Goal: Find specific page/section: Find specific page/section

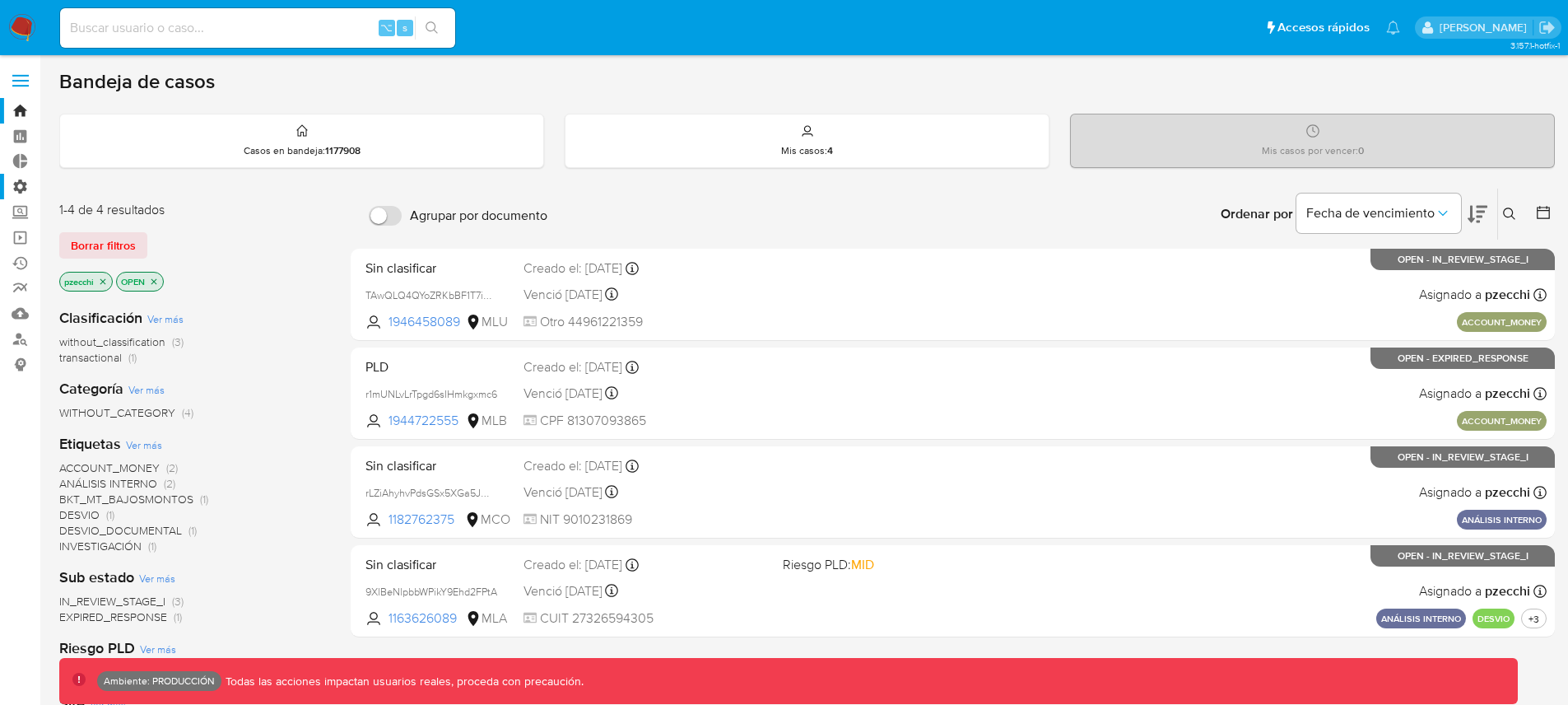
click at [22, 190] on label "Administración" at bounding box center [98, 186] width 196 height 25
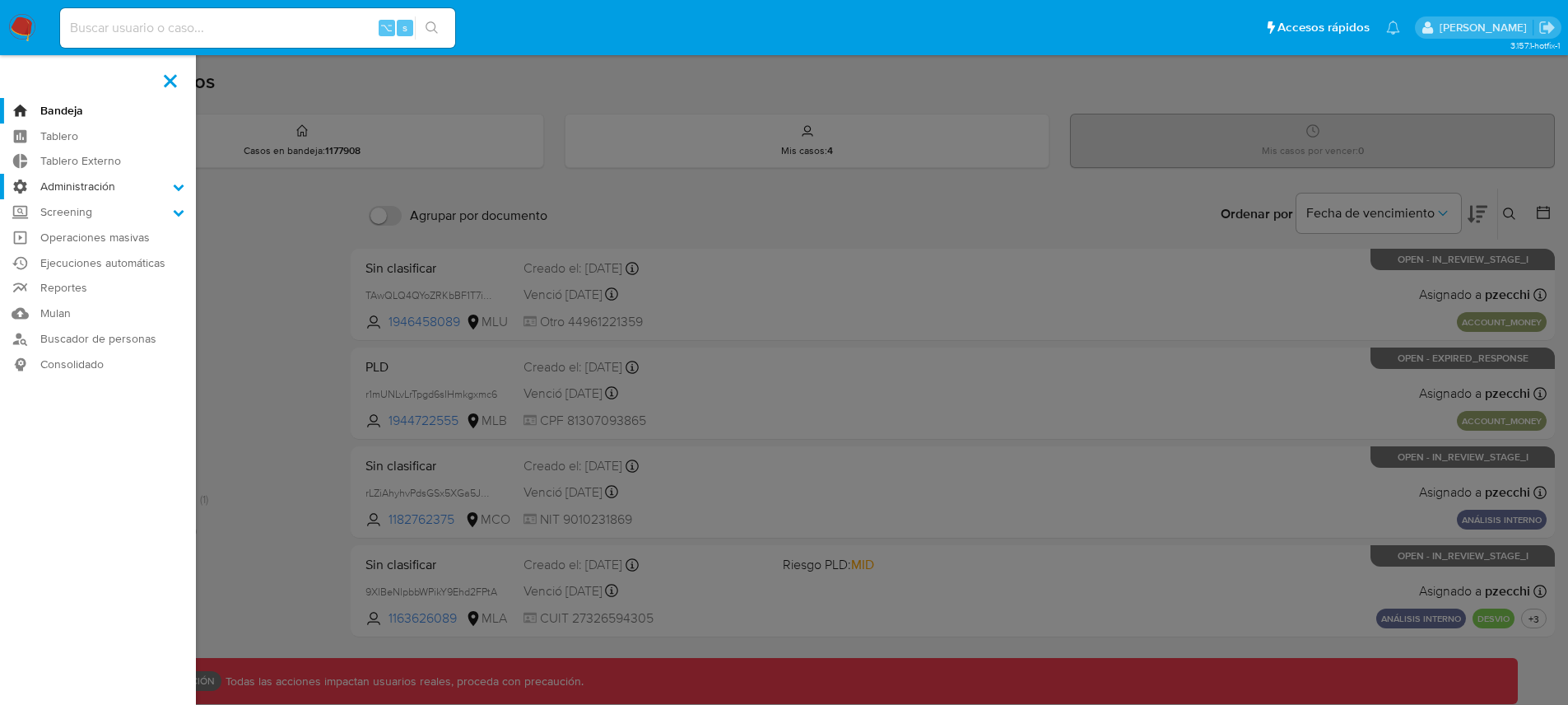
click at [0, 0] on input "Administración" at bounding box center [0, 0] width 0 height 0
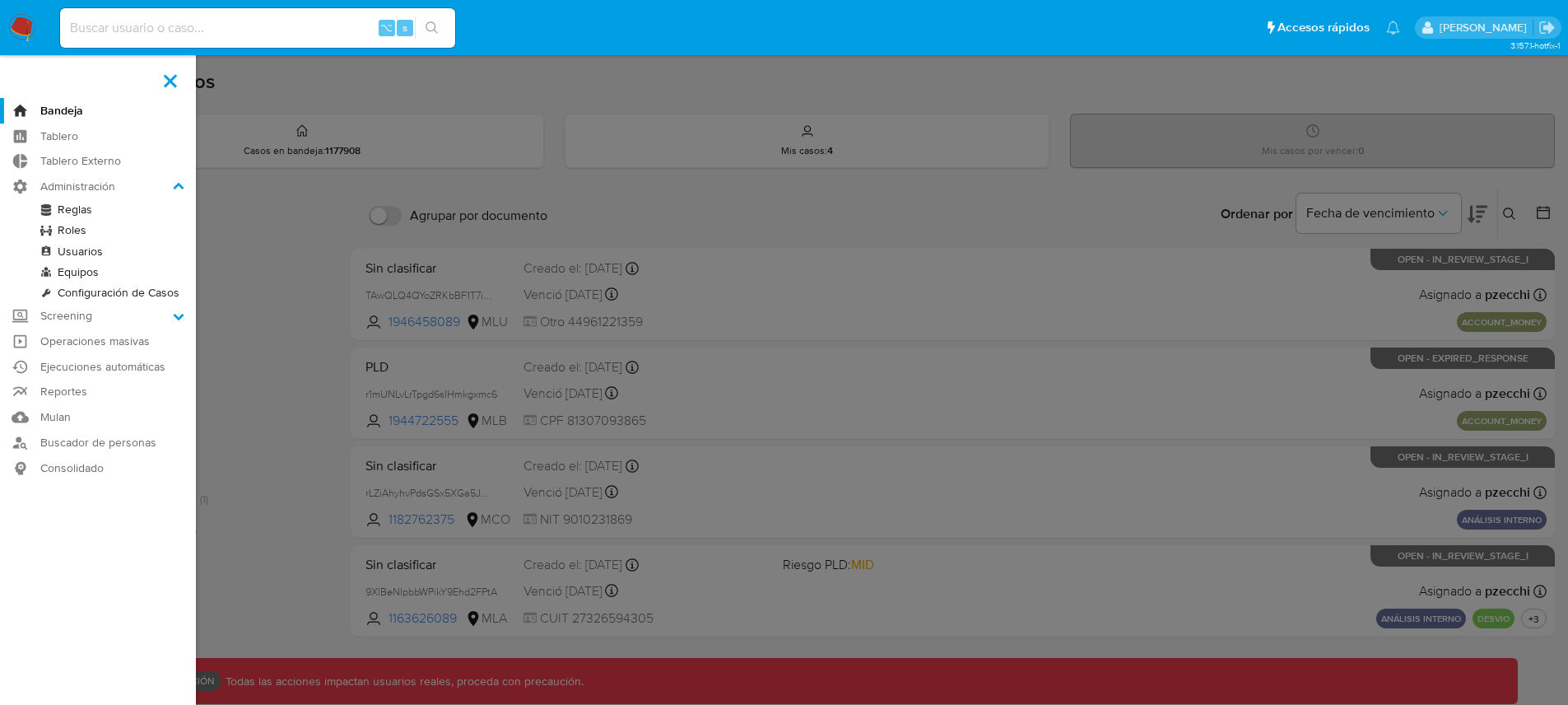
click at [102, 294] on link "Configuración de Casos" at bounding box center [98, 293] width 196 height 21
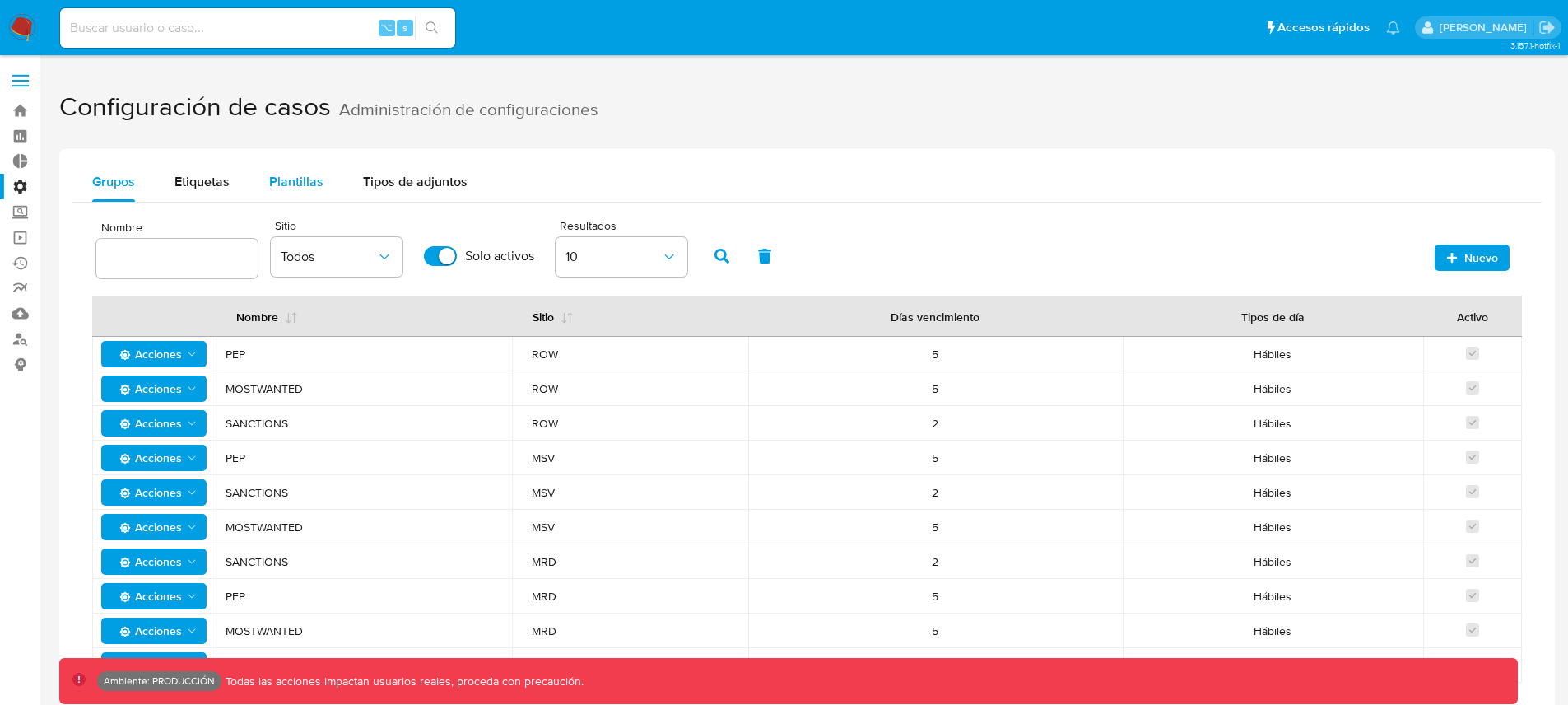
click at [315, 191] on div "Plantillas" at bounding box center [297, 182] width 54 height 39
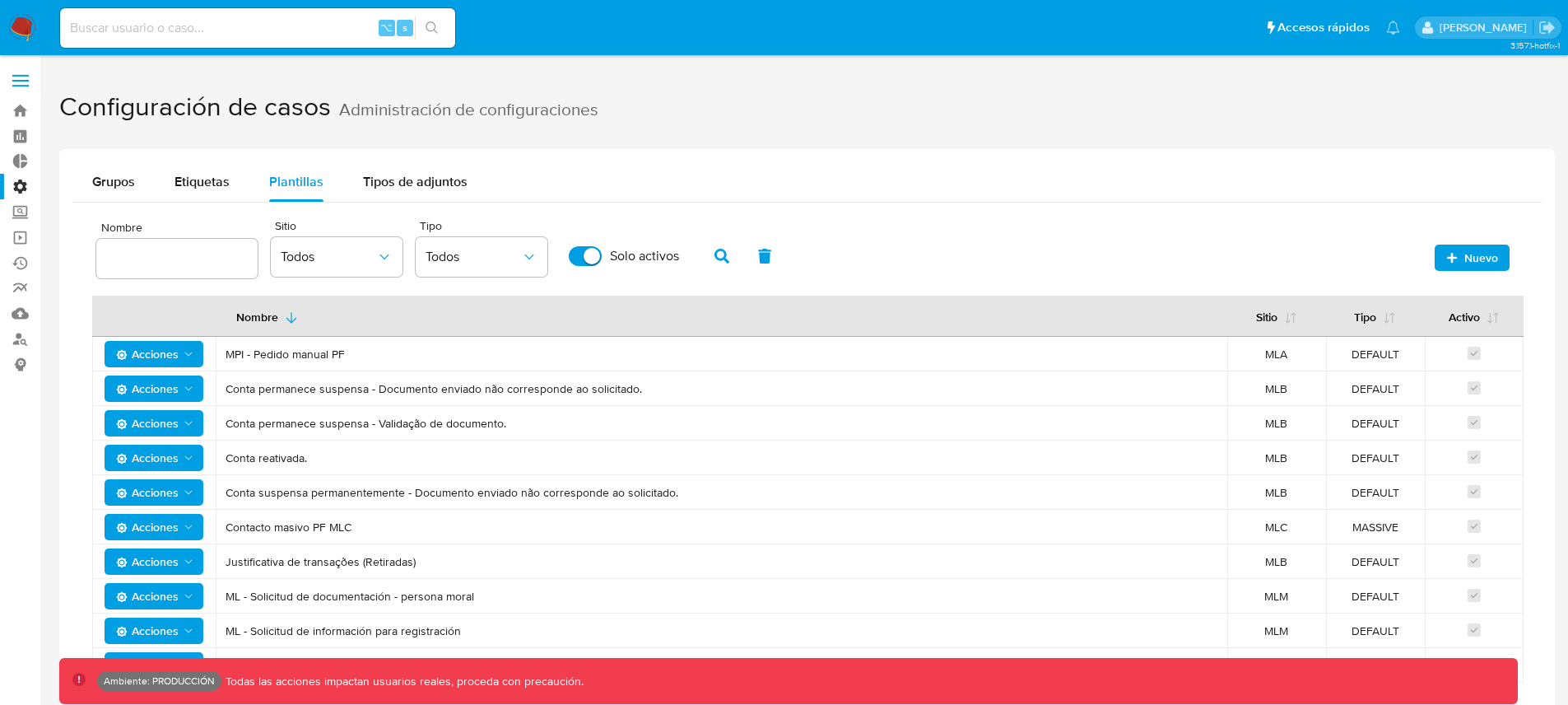
click at [16, 187] on label "Administración" at bounding box center [98, 186] width 196 height 25
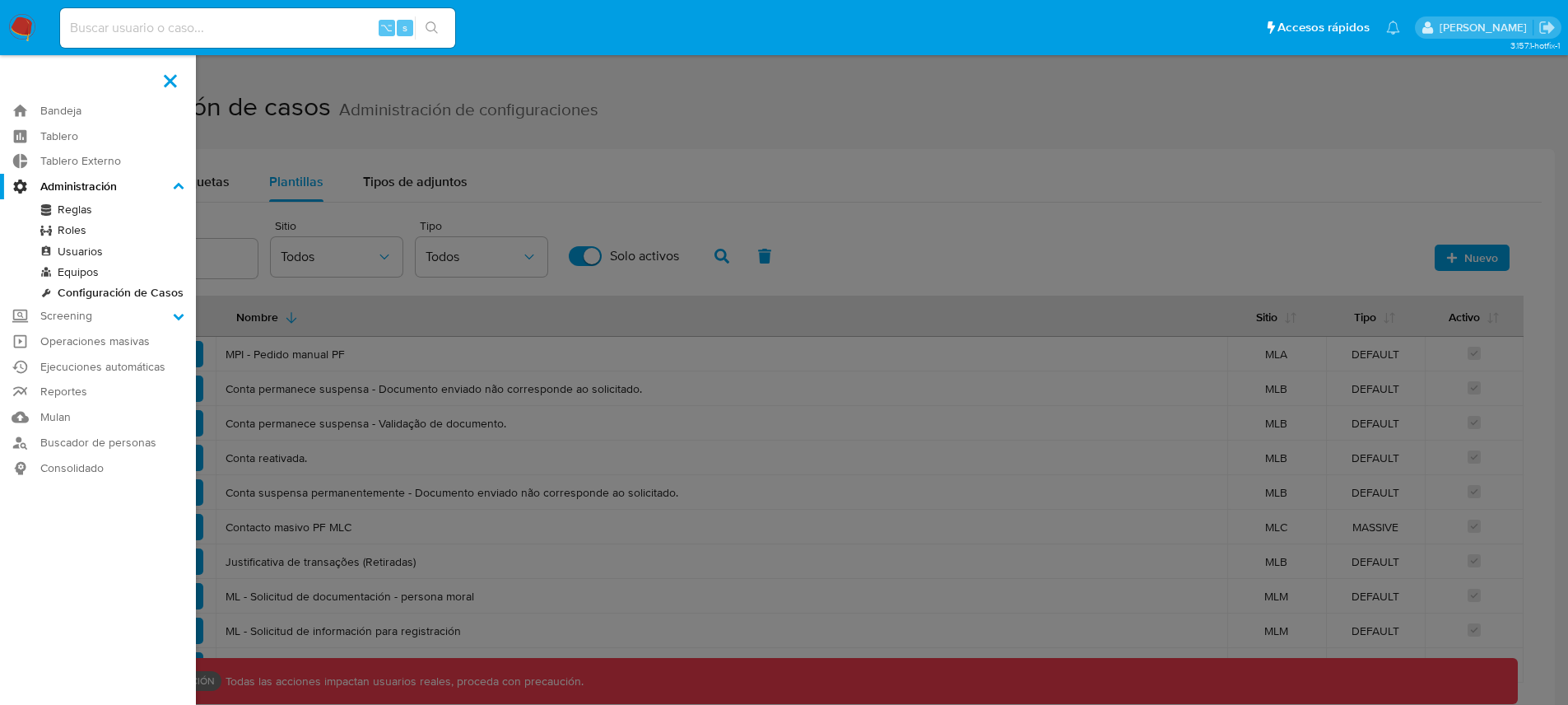
click at [0, 0] on input "Administración" at bounding box center [0, 0] width 0 height 0
click at [60, 212] on link "Reglas" at bounding box center [98, 210] width 196 height 21
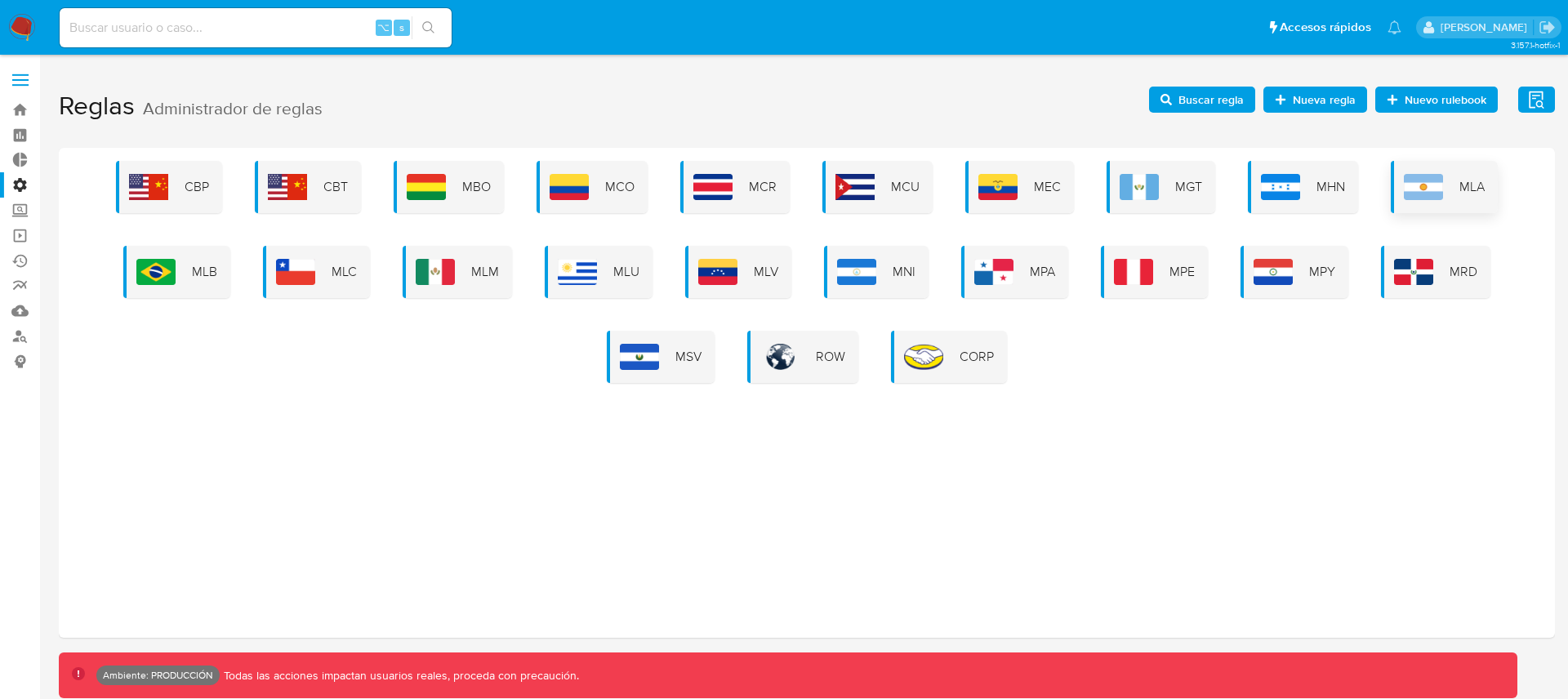
click at [1459, 175] on div "MLA" at bounding box center [1444, 187] width 107 height 52
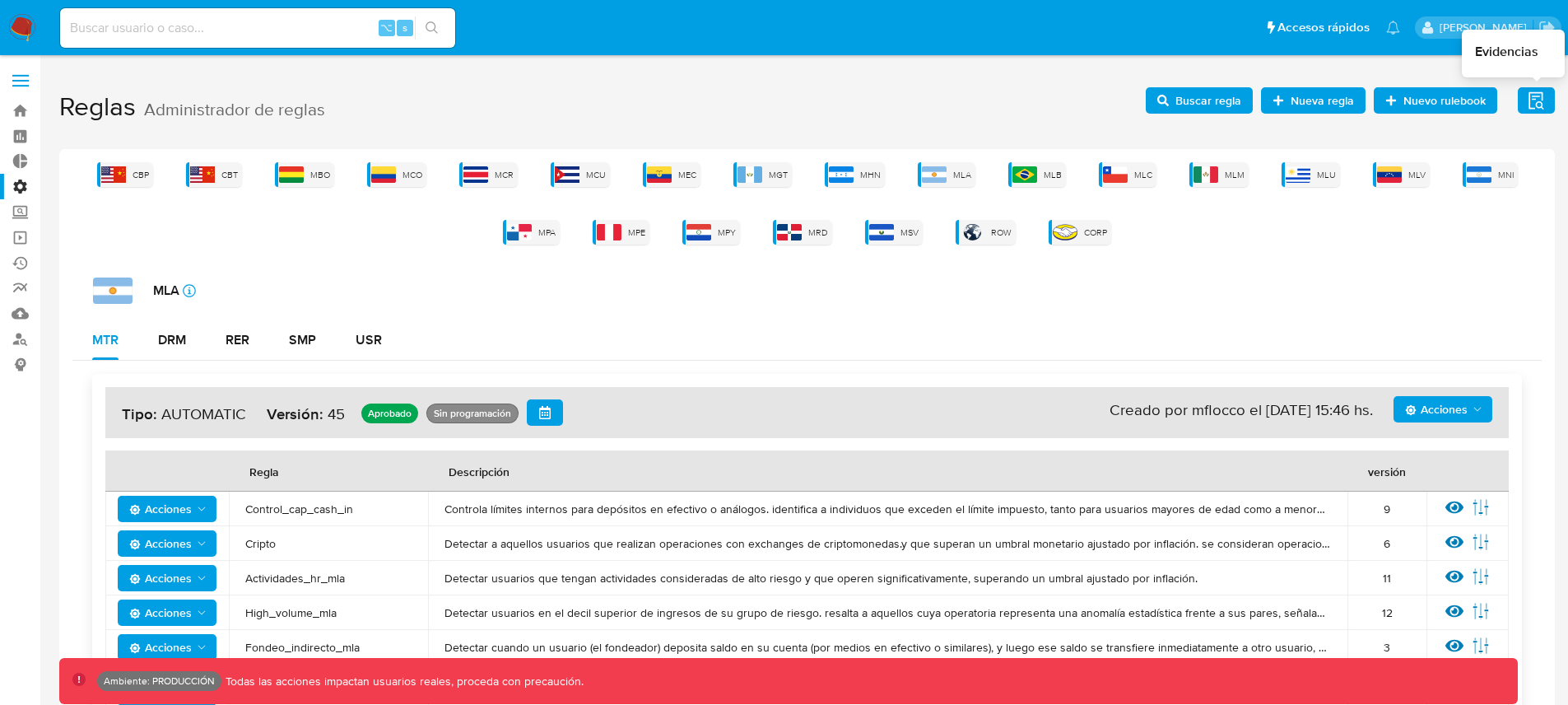
click at [1535, 104] on icon "button" at bounding box center [1536, 101] width 21 height 21
